Goal: Task Accomplishment & Management: Manage account settings

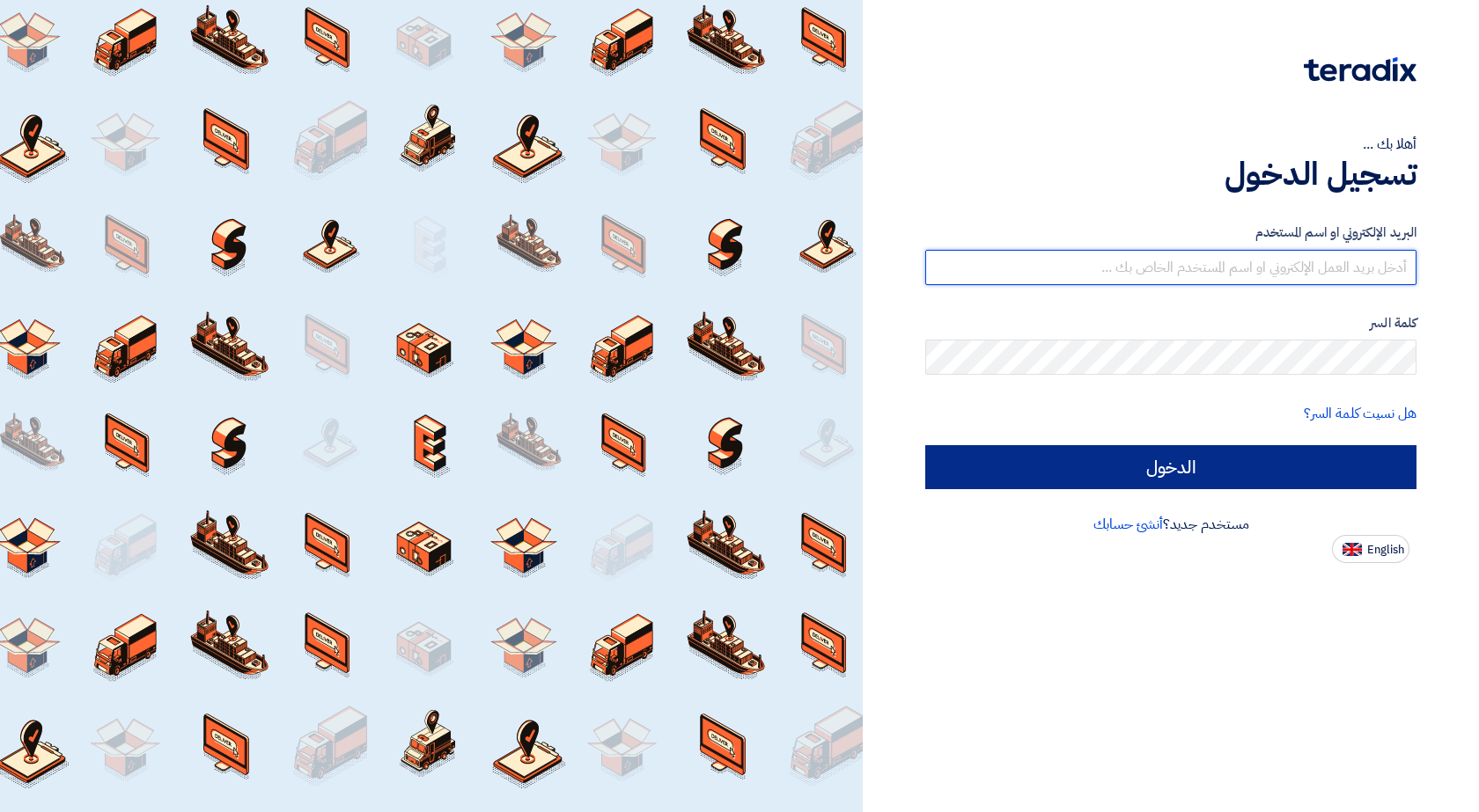
type input "[EMAIL_ADDRESS][DOMAIN_NAME]"
click at [1008, 462] on input "الدخول" at bounding box center [1169, 467] width 491 height 44
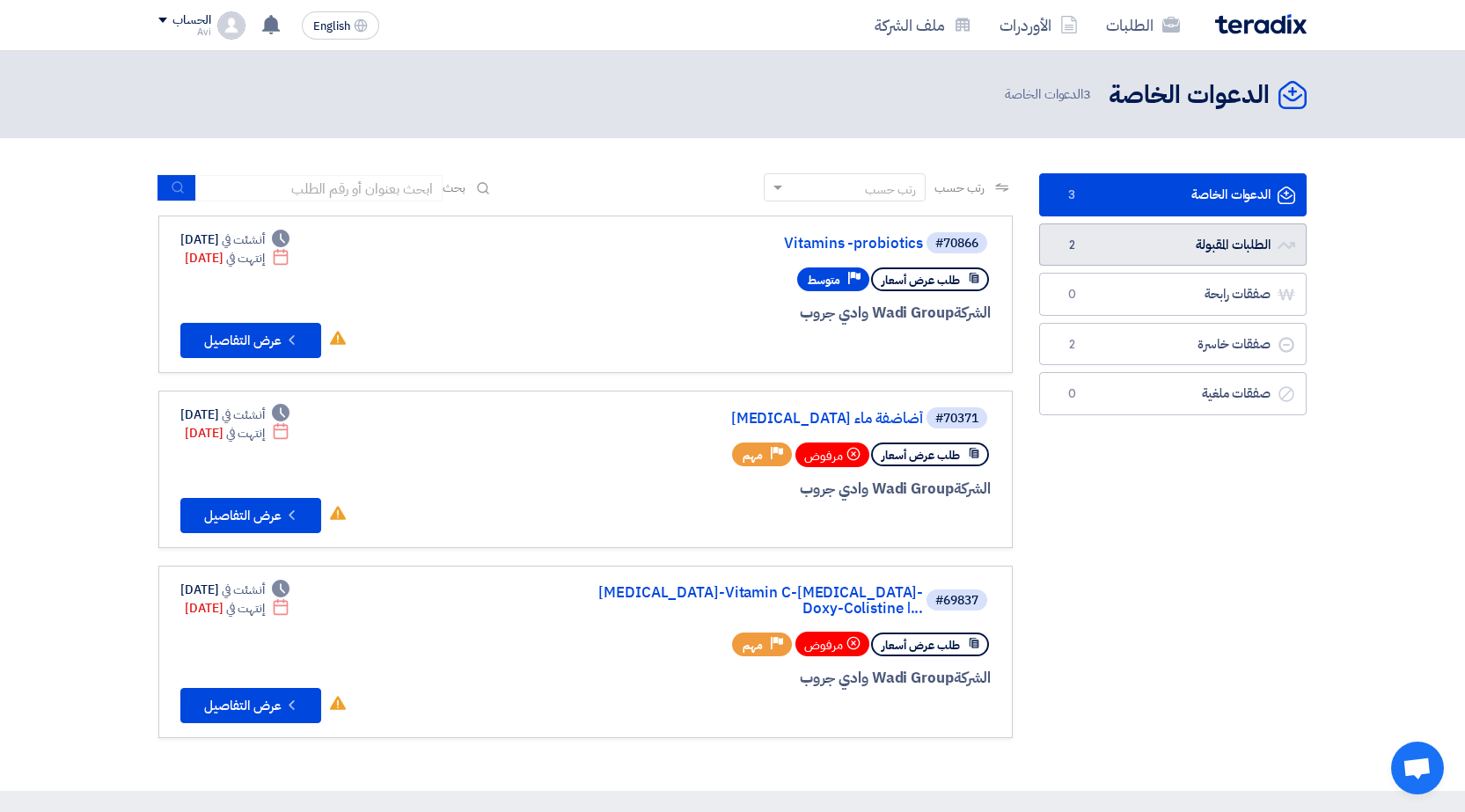
click at [1252, 258] on link "الطلبات المقبولة الطلبات المقبولة 2" at bounding box center [1172, 245] width 268 height 43
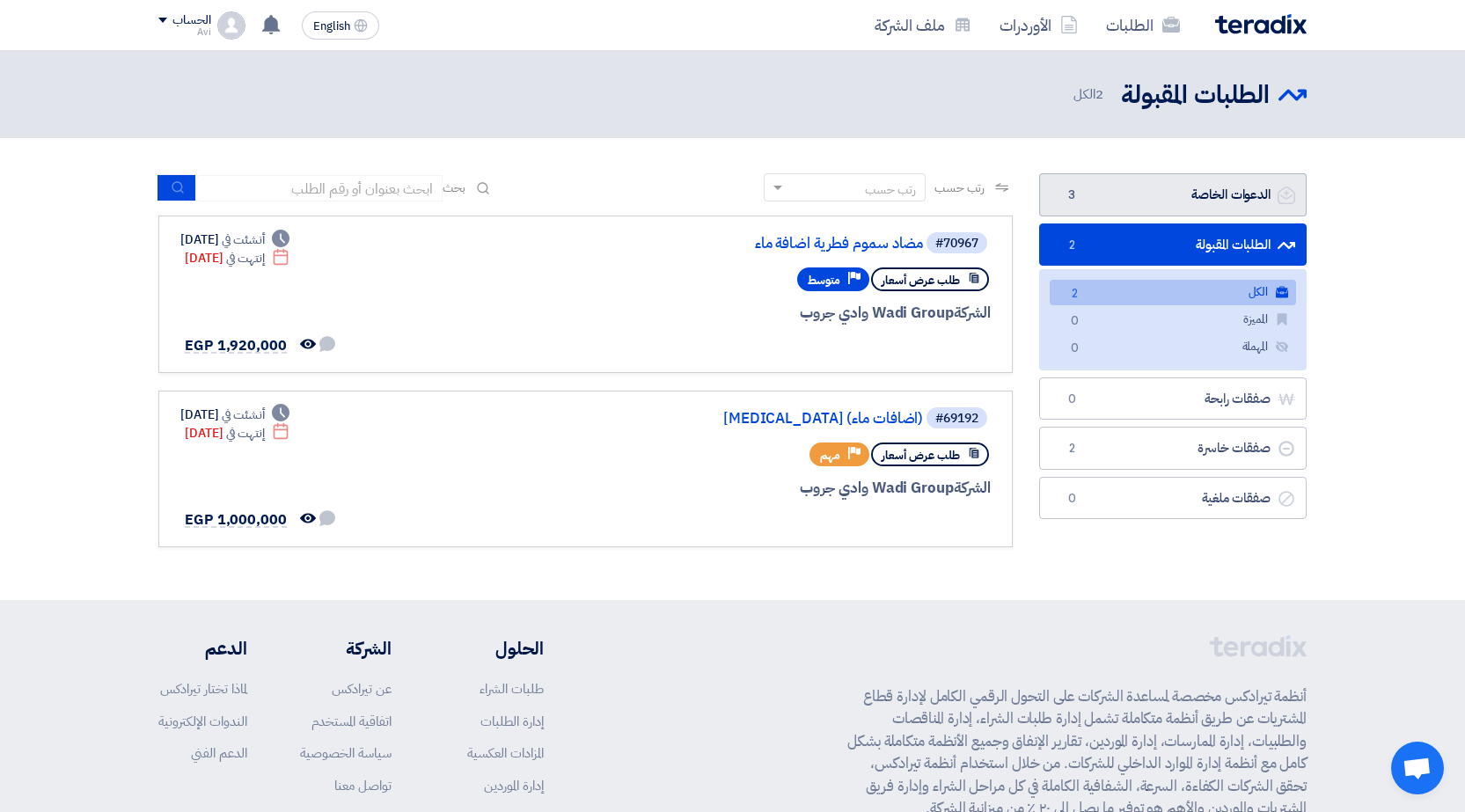
click at [1191, 181] on link "الدعوات الخاصة الدعوات الخاصة 3" at bounding box center [1172, 194] width 268 height 43
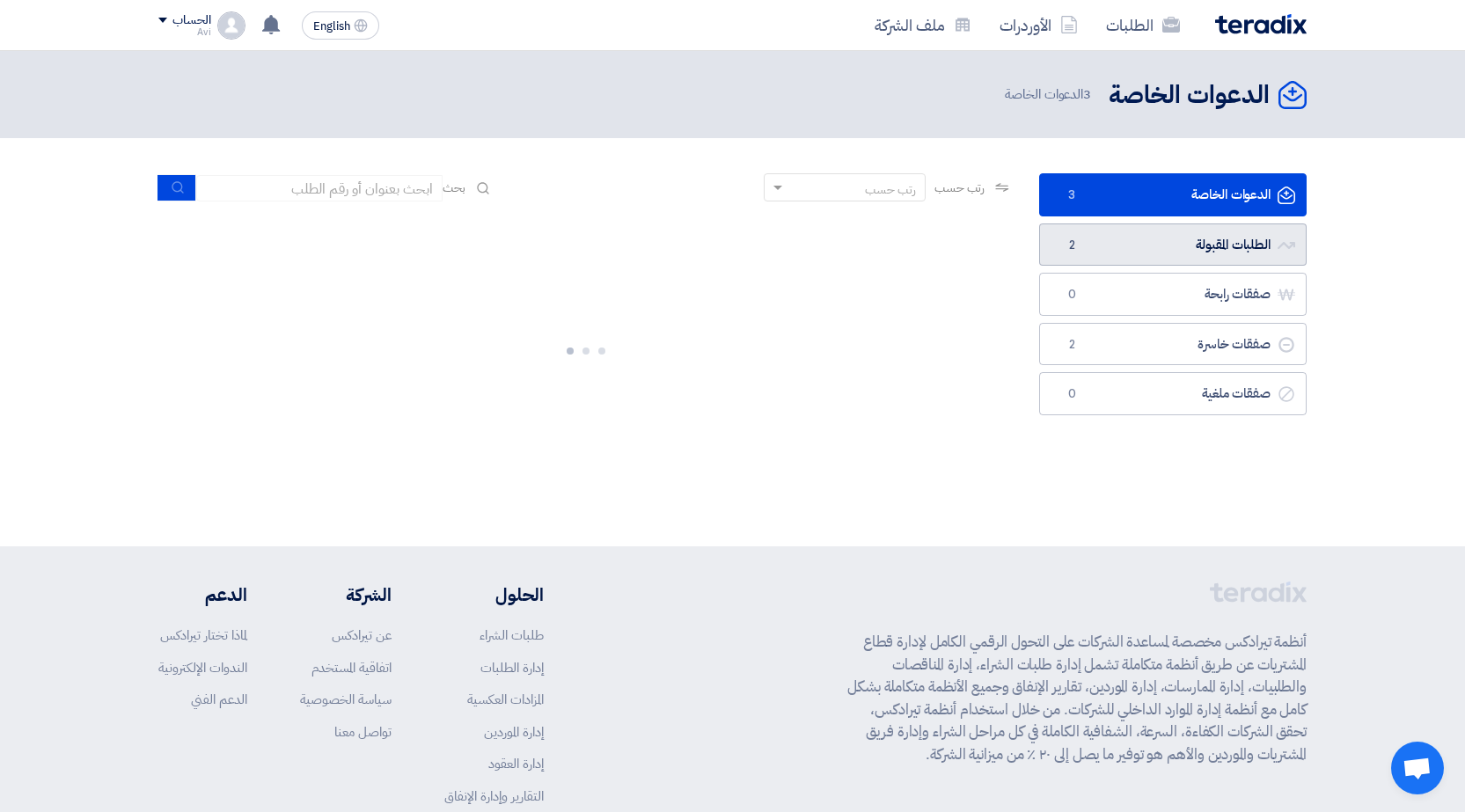
click at [1182, 235] on link "الطلبات المقبولة الطلبات المقبولة 2" at bounding box center [1172, 245] width 268 height 43
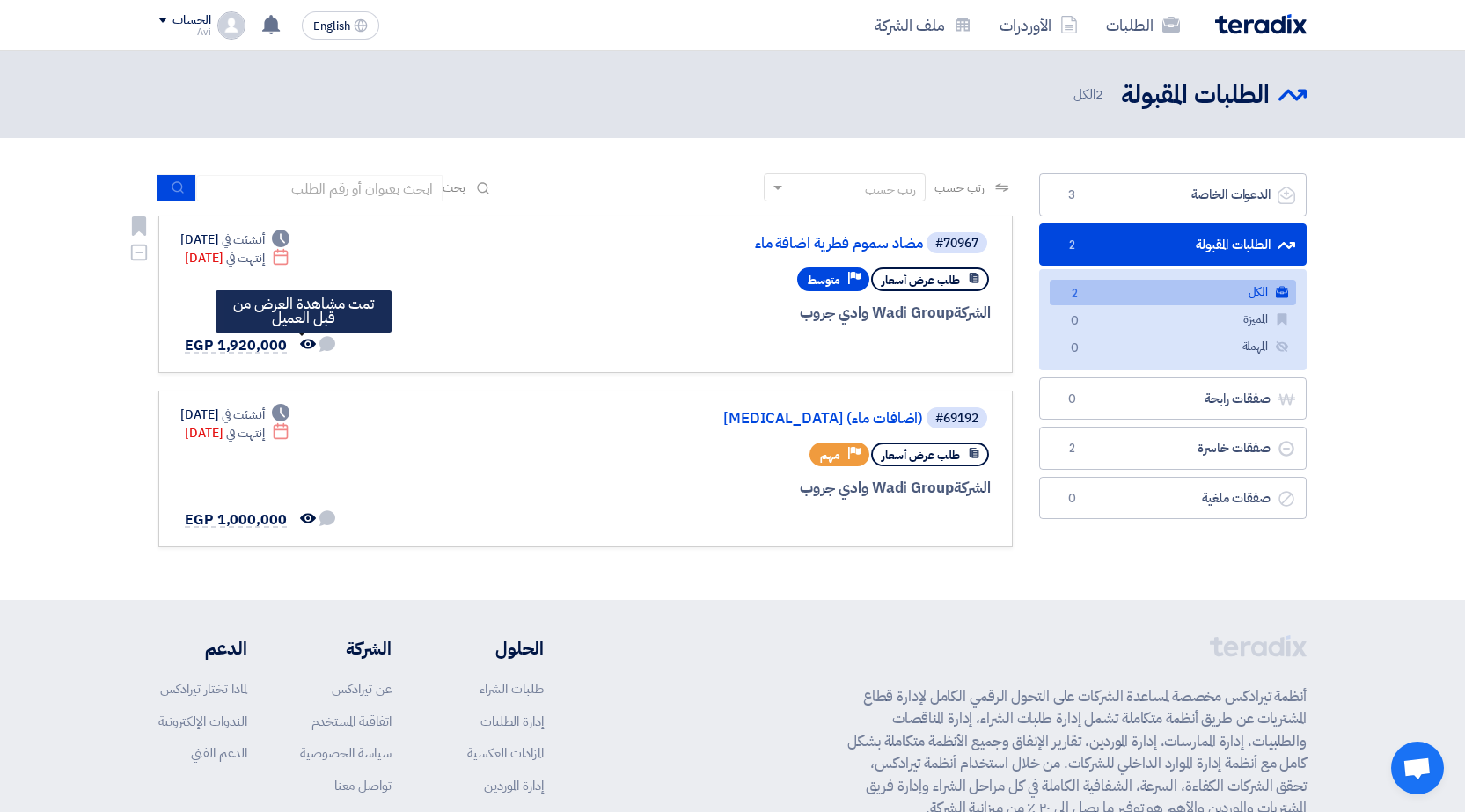
click at [301, 347] on use at bounding box center [309, 343] width 16 height 10
click at [310, 338] on icon "تمت مشاهدة العرض من قبل العميل" at bounding box center [309, 344] width 16 height 16
